Goal: Task Accomplishment & Management: Use online tool/utility

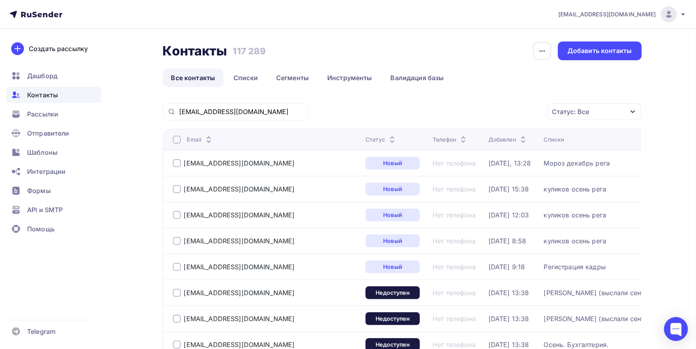
type input "[EMAIL_ADDRESS][DOMAIN_NAME]"
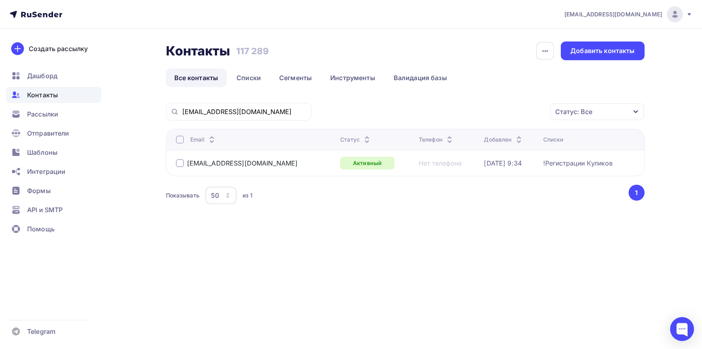
click at [182, 143] on div at bounding box center [180, 140] width 8 height 8
click at [463, 107] on div "Действие" at bounding box center [458, 112] width 31 height 10
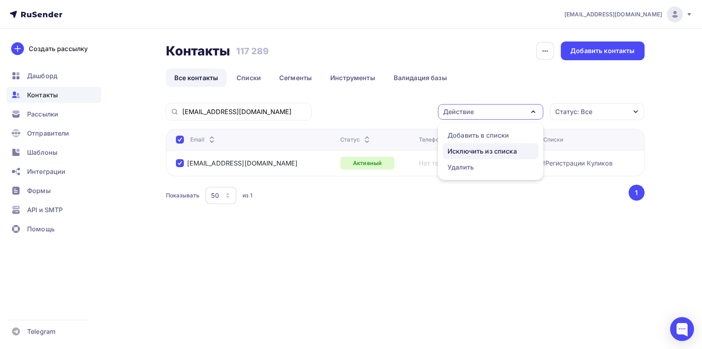
click at [456, 153] on div "Исключить из списка" at bounding box center [482, 151] width 69 height 10
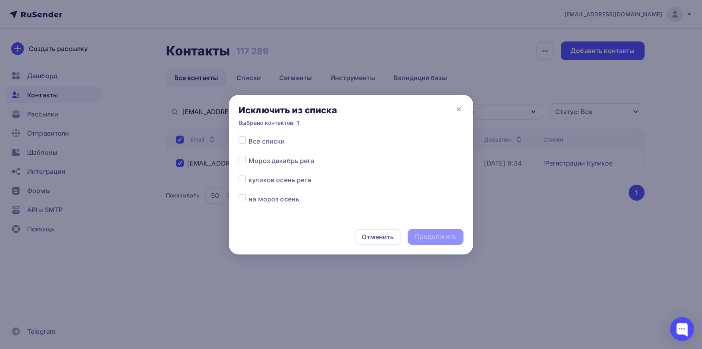
click at [249, 136] on label at bounding box center [249, 136] width 0 height 0
click at [244, 140] on input "checkbox" at bounding box center [242, 139] width 7 height 7
checkbox input "true"
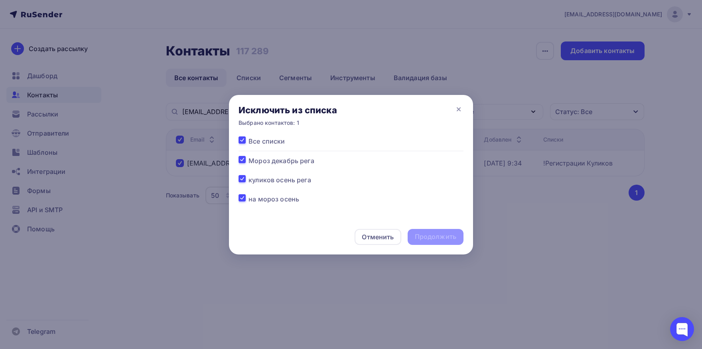
checkbox input "true"
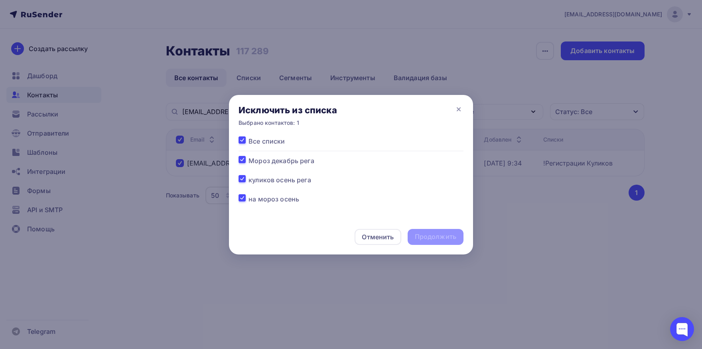
checkbox input "true"
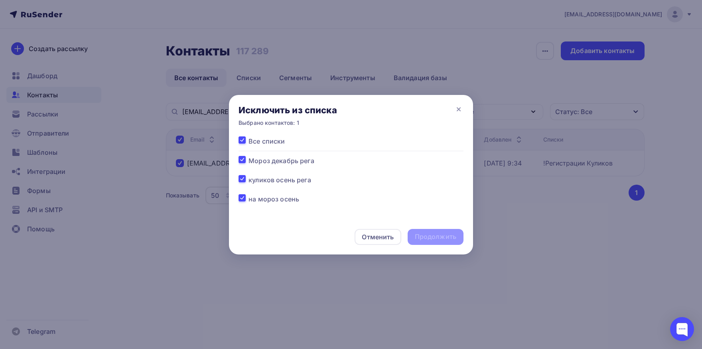
checkbox input "true"
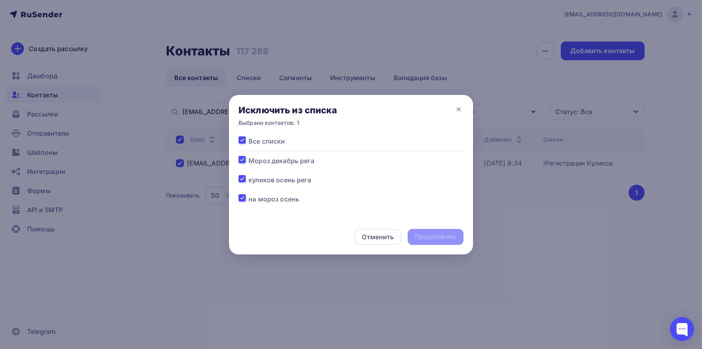
checkbox input "true"
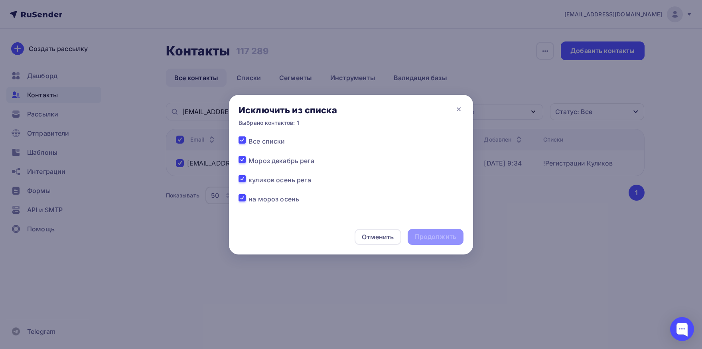
checkbox input "true"
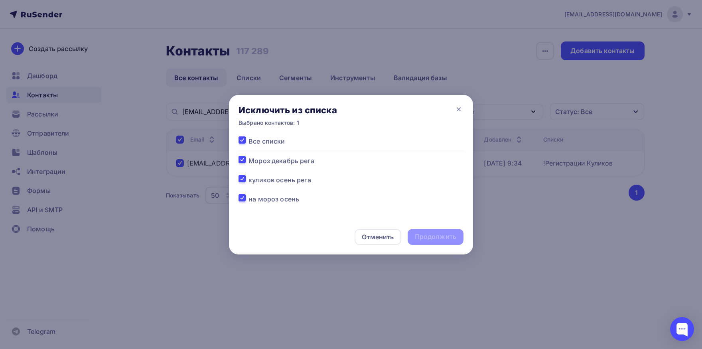
checkbox input "true"
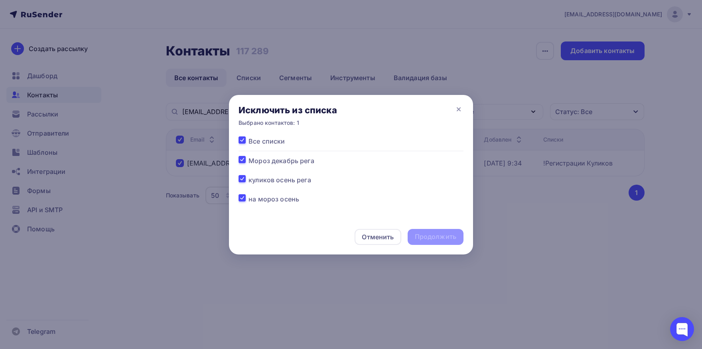
checkbox input "true"
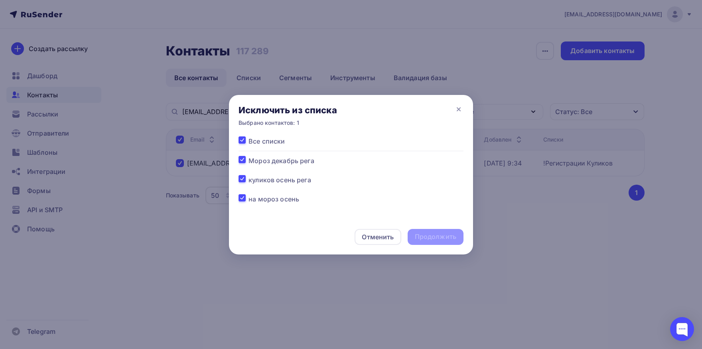
checkbox input "true"
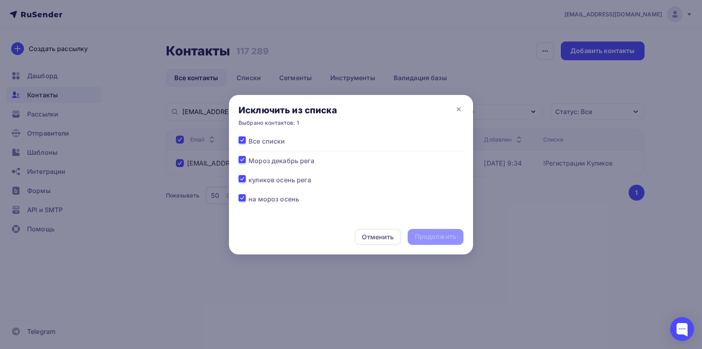
checkbox input "true"
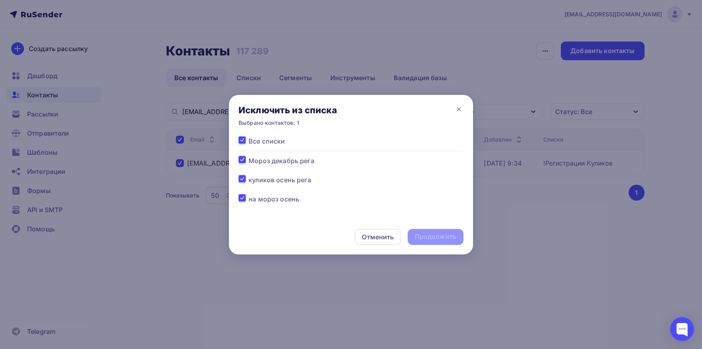
checkbox input "true"
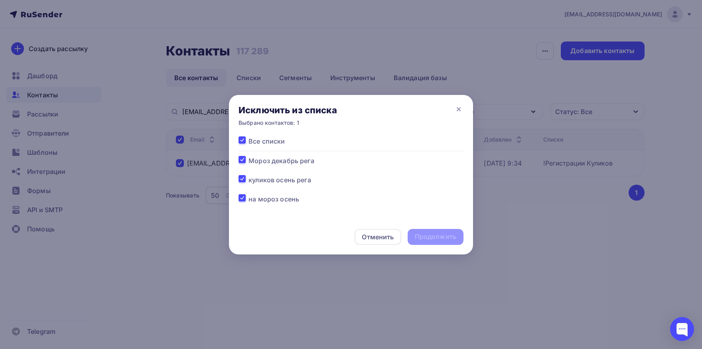
checkbox input "true"
click at [441, 235] on div "Продолжить" at bounding box center [435, 236] width 41 height 9
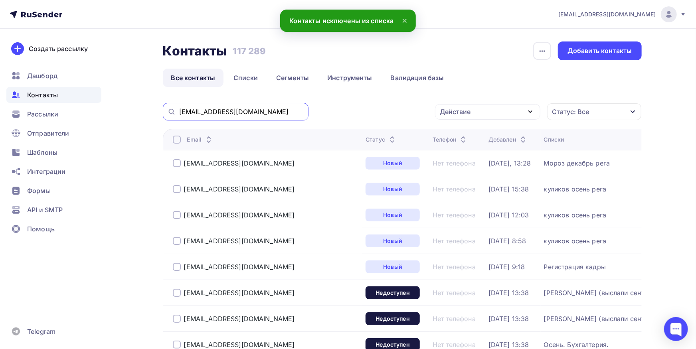
click at [276, 110] on input "[EMAIL_ADDRESS][DOMAIN_NAME]" at bounding box center [241, 111] width 124 height 9
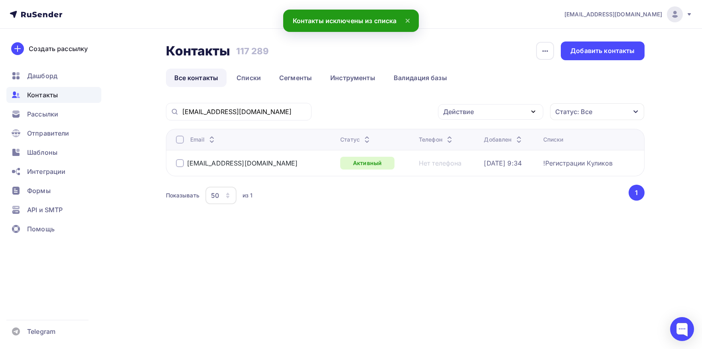
click at [176, 143] on div at bounding box center [180, 140] width 8 height 8
click at [178, 143] on div at bounding box center [180, 140] width 8 height 8
click at [486, 116] on div "Действие" at bounding box center [490, 112] width 105 height 16
click at [480, 137] on div "Добавить в списки" at bounding box center [478, 135] width 61 height 10
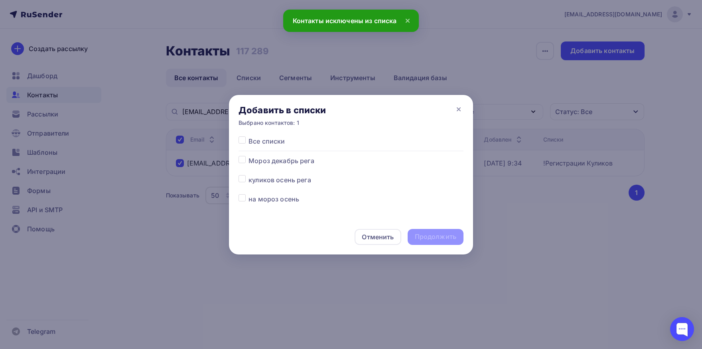
click at [249, 175] on label at bounding box center [249, 175] width 0 height 0
click at [245, 178] on input "checkbox" at bounding box center [242, 178] width 7 height 7
checkbox input "true"
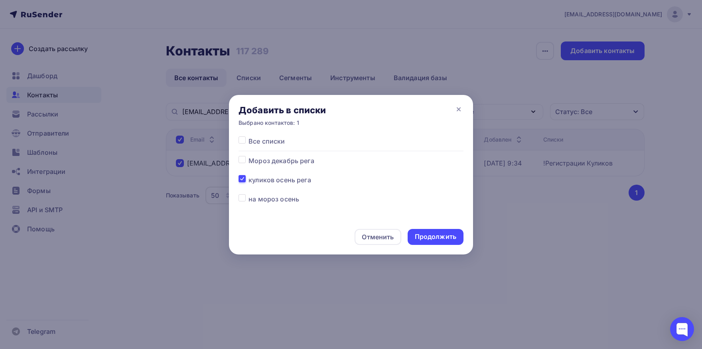
drag, startPoint x: 427, startPoint y: 239, endPoint x: 253, endPoint y: 12, distance: 285.6
click at [426, 239] on div "Продолжить" at bounding box center [435, 236] width 41 height 9
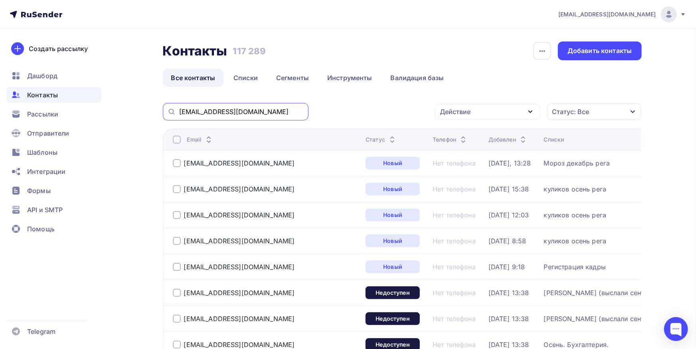
click at [251, 109] on input "[EMAIL_ADDRESS][DOMAIN_NAME]" at bounding box center [241, 111] width 124 height 9
paste input "[PERSON_NAME]"
type input "[PERSON_NAME][EMAIL_ADDRESS][DOMAIN_NAME]"
